Goal: Task Accomplishment & Management: Manage account settings

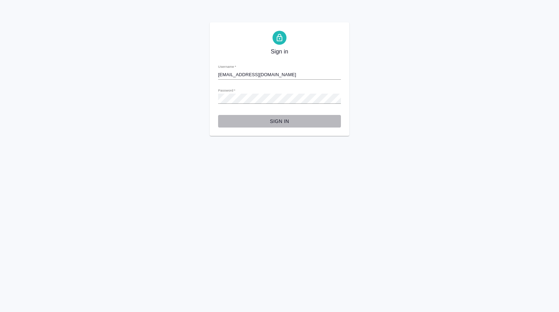
click at [241, 119] on span "Sign in" at bounding box center [280, 121] width 112 height 9
click at [237, 119] on span "Sign in" at bounding box center [280, 121] width 112 height 9
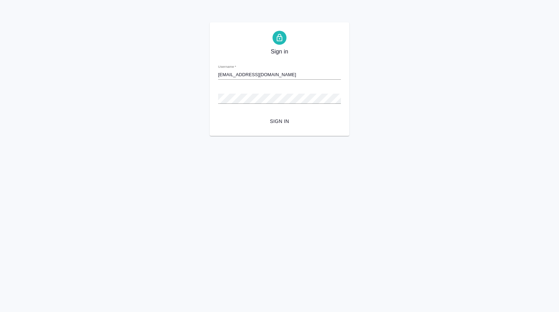
click at [54, 55] on div "Sign in Username   * n.kamakina1@awatera.com Password   * urlPath   * / Sign in" at bounding box center [279, 78] width 559 height 113
click at [287, 121] on span "Sign in" at bounding box center [280, 121] width 112 height 9
click at [223, 72] on input "[EMAIL_ADDRESS][DOMAIN_NAME]" at bounding box center [279, 75] width 123 height 10
drag, startPoint x: 275, startPoint y: 75, endPoint x: 216, endPoint y: 75, distance: 58.3
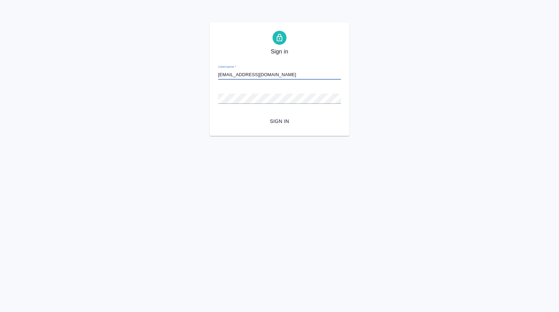
click at [216, 75] on div "Sign in Username   * n.kamakina1@awatera.com Password   * urlPath   * / Sign in" at bounding box center [280, 78] width 140 height 113
type input "[EMAIL_ADDRESS][DOMAIN_NAME]"
click at [41, 136] on html "Sign in Username   * n.kamakina1@awatera.com Password   * urlPath   * / Sign in" at bounding box center [279, 68] width 559 height 136
click at [27, 131] on div "Sign in Username   * n.kamakina1@awatera.com Password   * urlPath   * / Sign in" at bounding box center [279, 78] width 559 height 113
click at [218, 115] on button "Sign in" at bounding box center [279, 121] width 123 height 13
